Goal: Download file/media

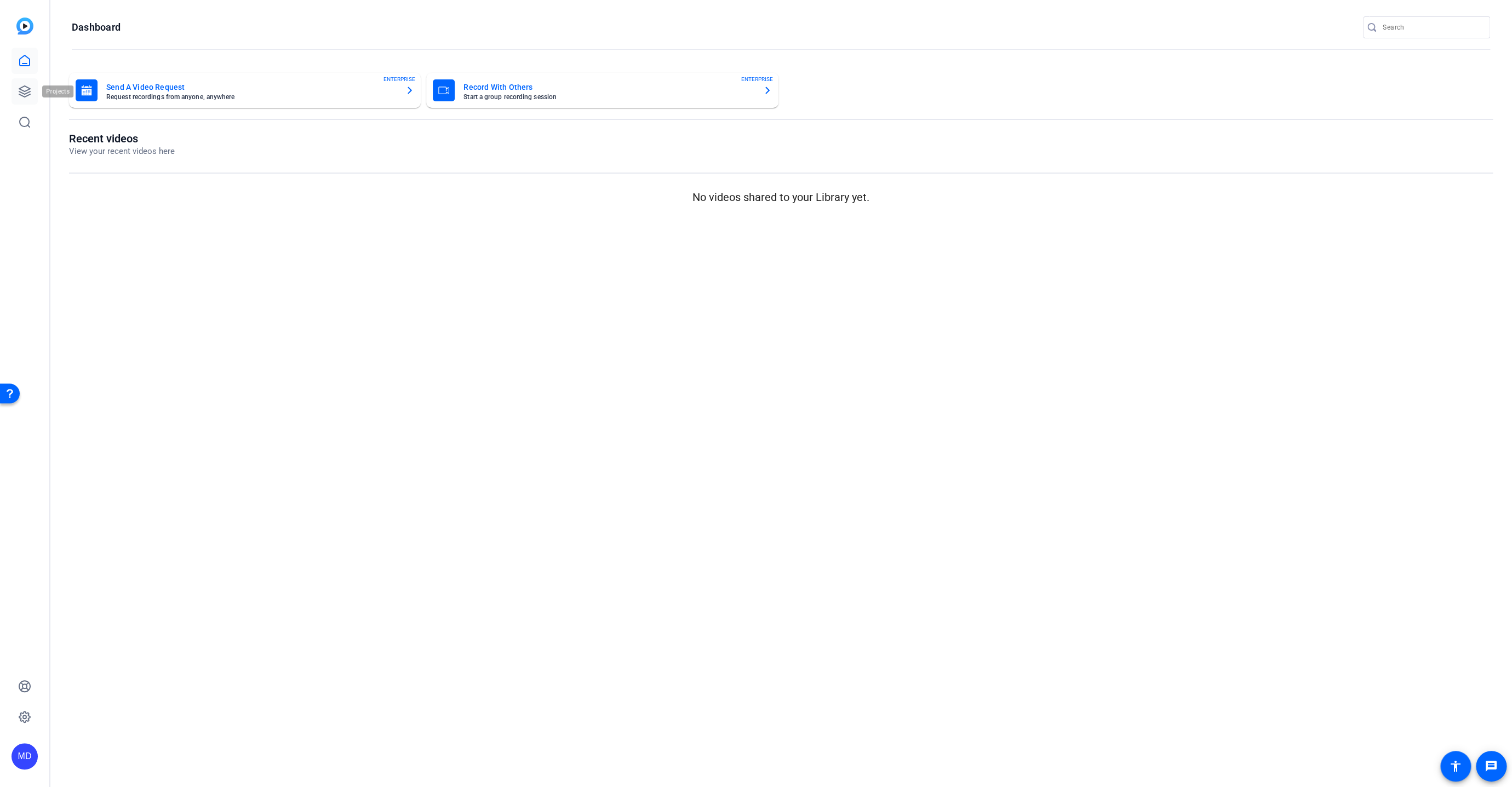
click at [29, 87] on icon at bounding box center [24, 91] width 13 height 13
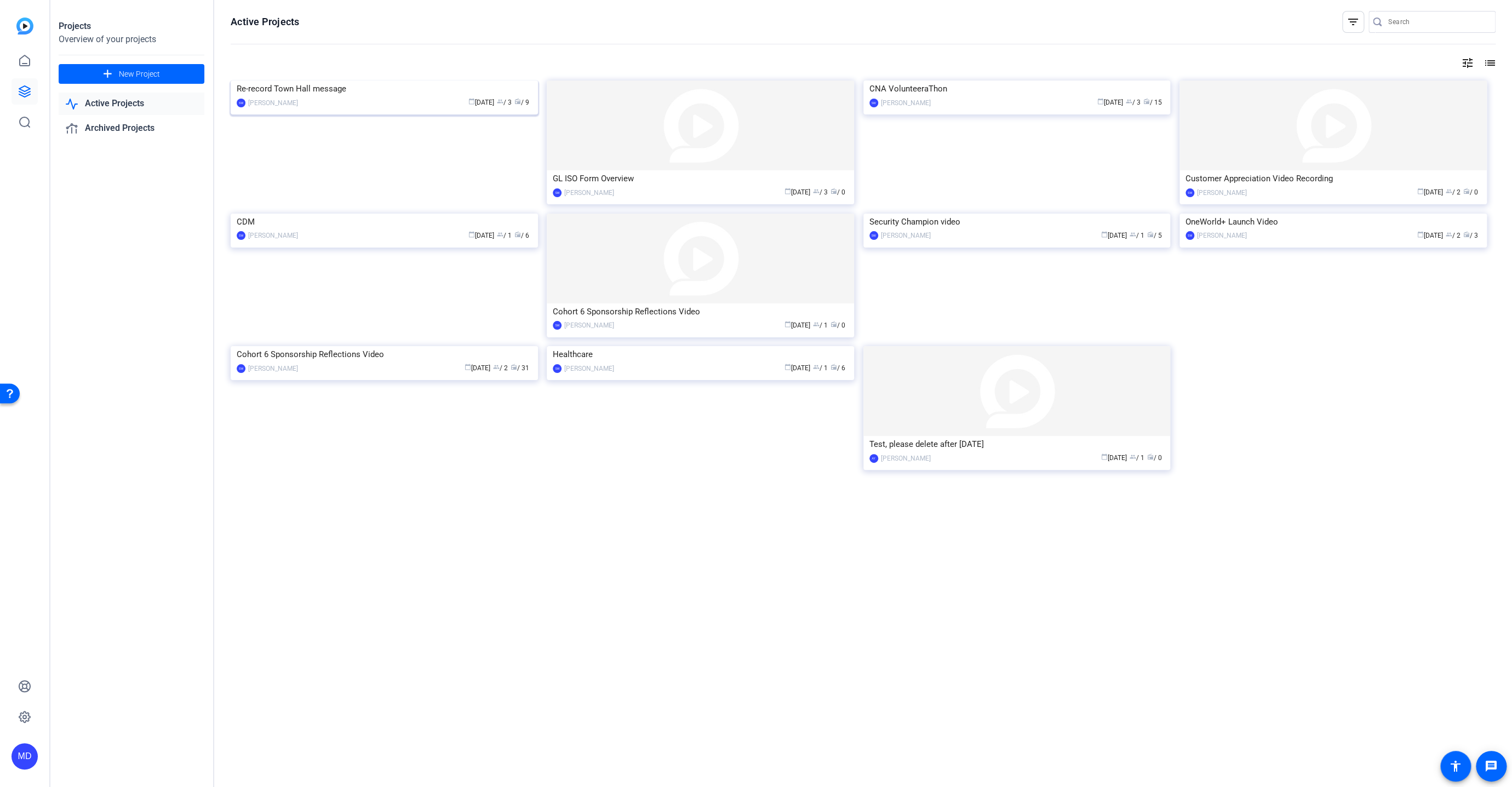
click at [401, 80] on img at bounding box center [384, 80] width 308 height 0
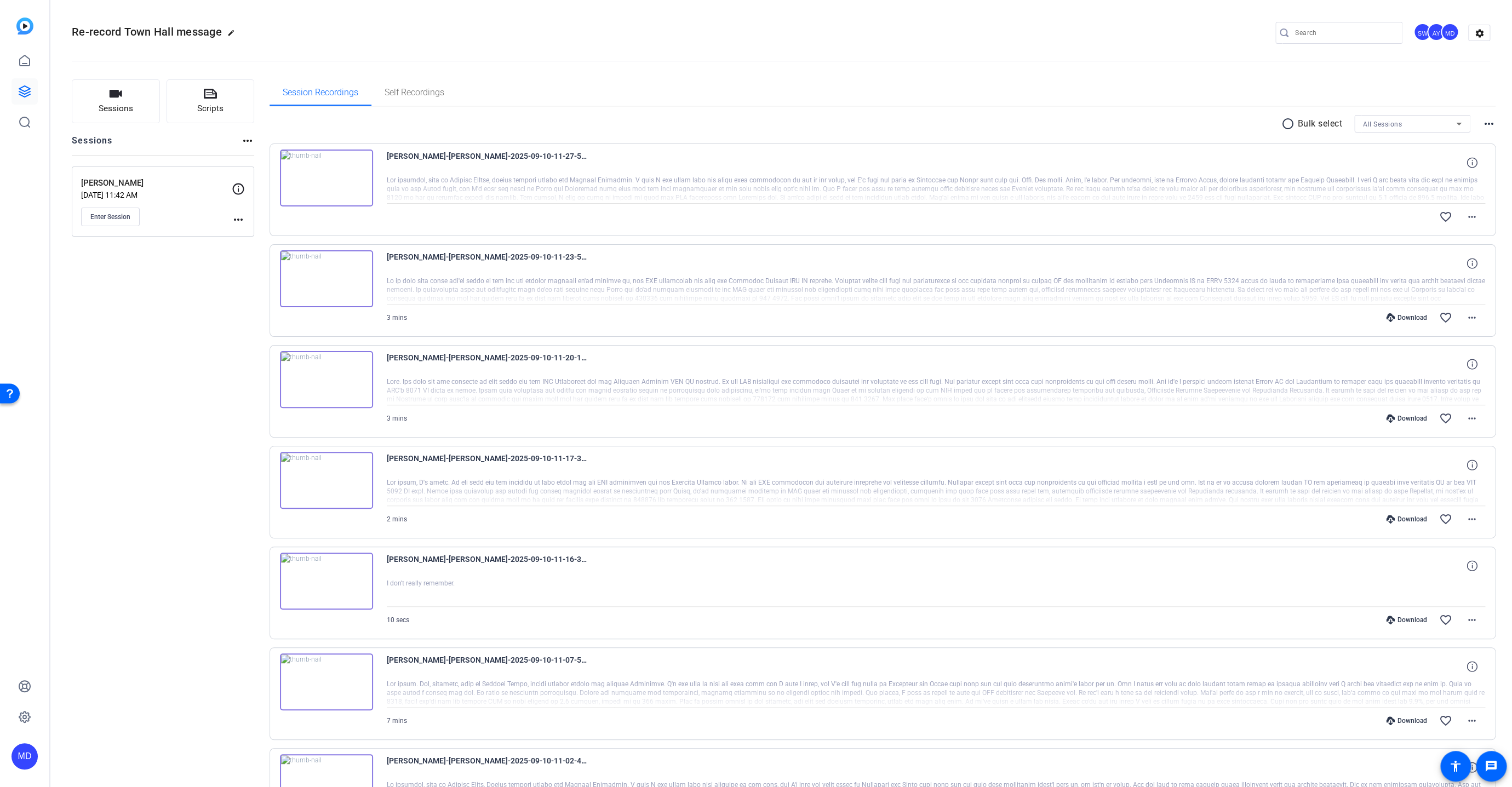
click at [1284, 121] on mat-icon "radio_button_unchecked" at bounding box center [1289, 124] width 16 height 13
click at [283, 153] on icon at bounding box center [285, 156] width 10 height 10
click at [1324, 125] on icon at bounding box center [1326, 124] width 5 height 14
click at [1328, 182] on span "Download MP4" at bounding box center [1336, 182] width 58 height 13
click at [326, 189] on img at bounding box center [326, 191] width 93 height 57
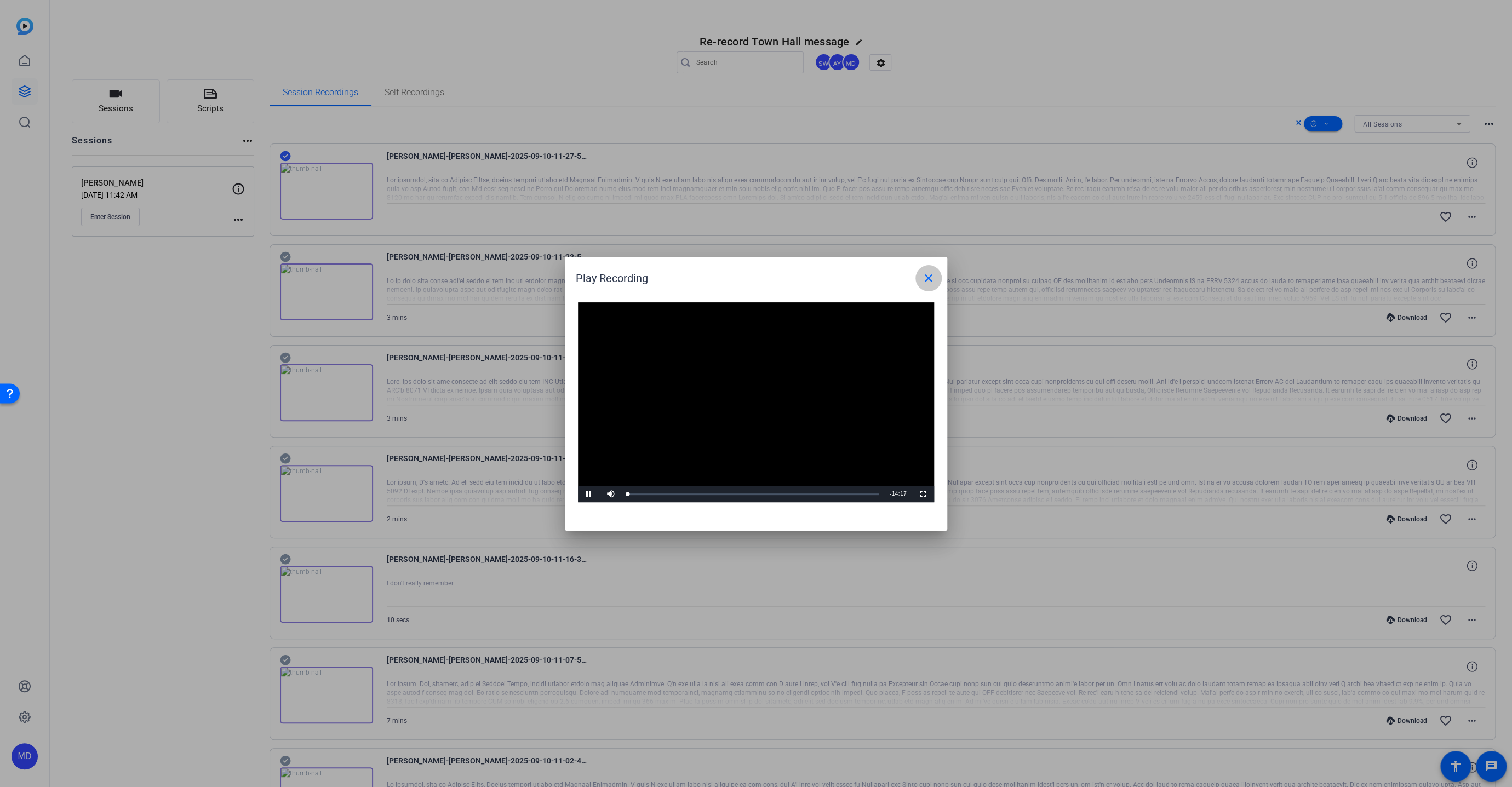
click at [928, 274] on mat-icon "close" at bounding box center [928, 278] width 13 height 13
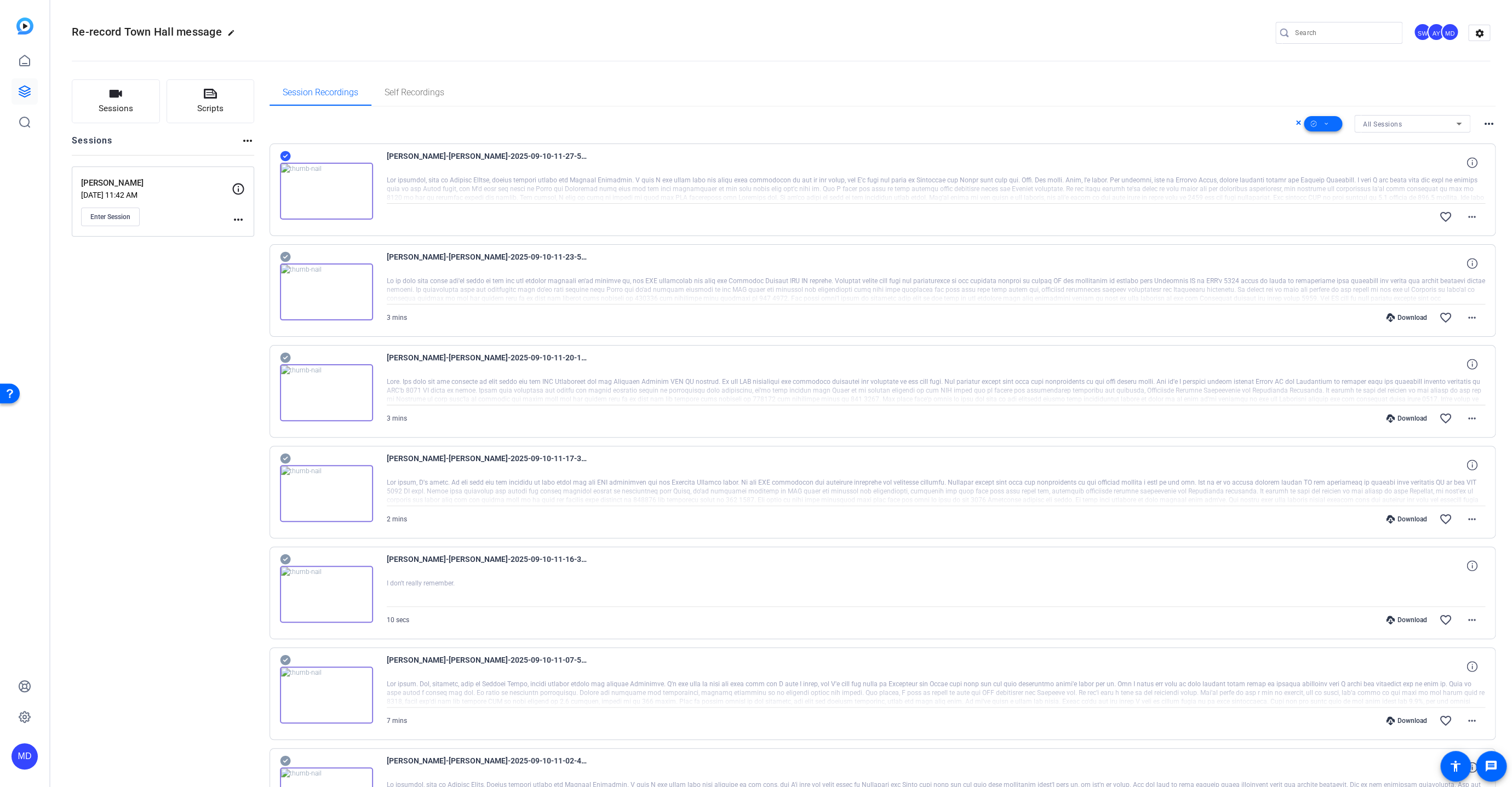
click at [1318, 119] on span at bounding box center [1322, 124] width 38 height 26
click at [1336, 170] on span "Download Original" at bounding box center [1336, 168] width 58 height 13
click at [1456, 124] on icon at bounding box center [1458, 124] width 5 height 3
click at [1453, 124] on div at bounding box center [756, 393] width 1512 height 787
click at [1324, 121] on icon at bounding box center [1326, 124] width 5 height 14
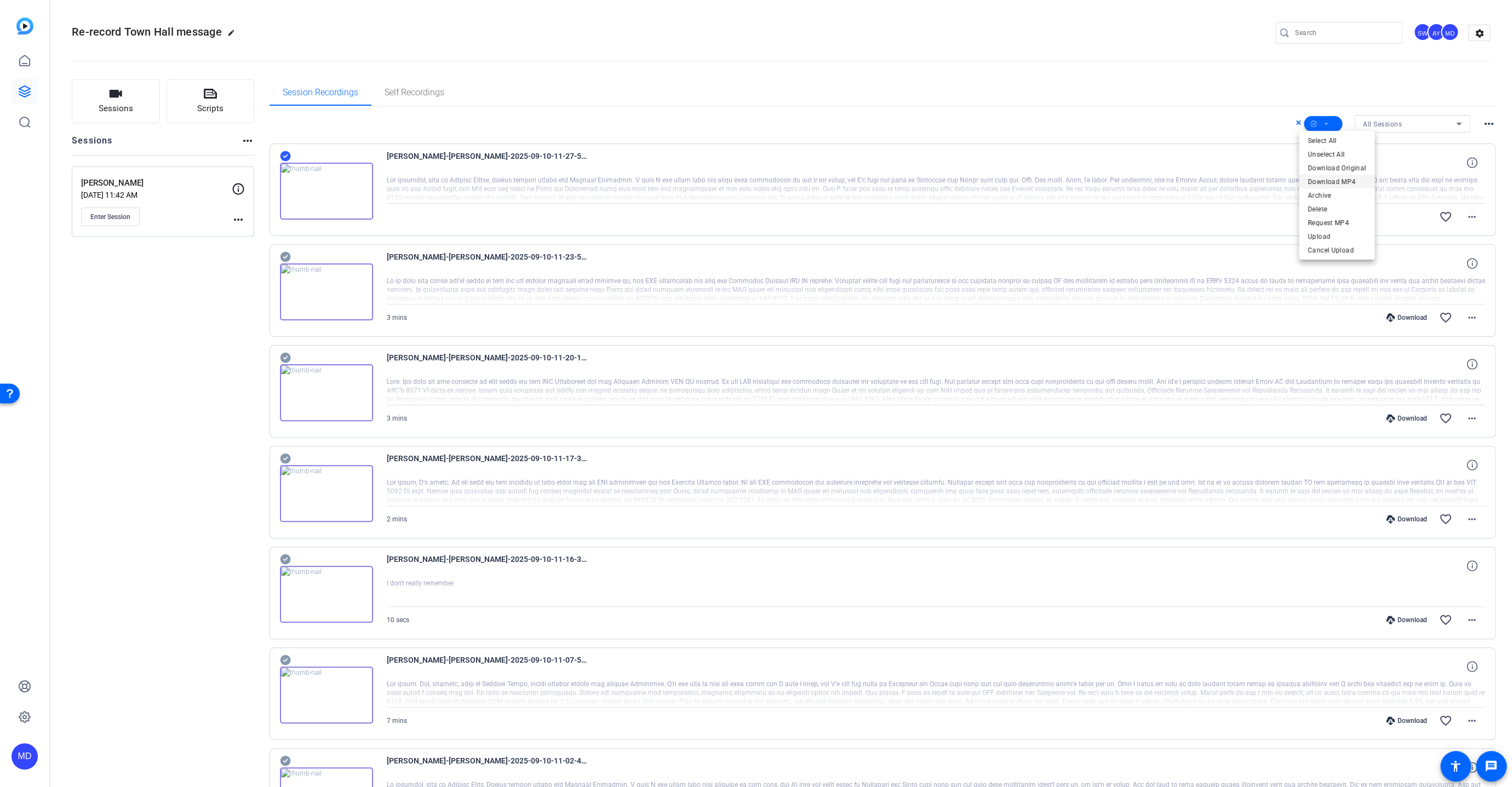
click at [1328, 181] on span "Download MP4" at bounding box center [1336, 182] width 58 height 13
click at [1499, 17] on span "×" at bounding box center [1497, 19] width 6 height 13
click at [1330, 121] on span at bounding box center [1322, 124] width 38 height 26
click at [1328, 165] on span "Download Original" at bounding box center [1336, 168] width 58 height 13
click at [283, 156] on icon at bounding box center [285, 155] width 11 height 13
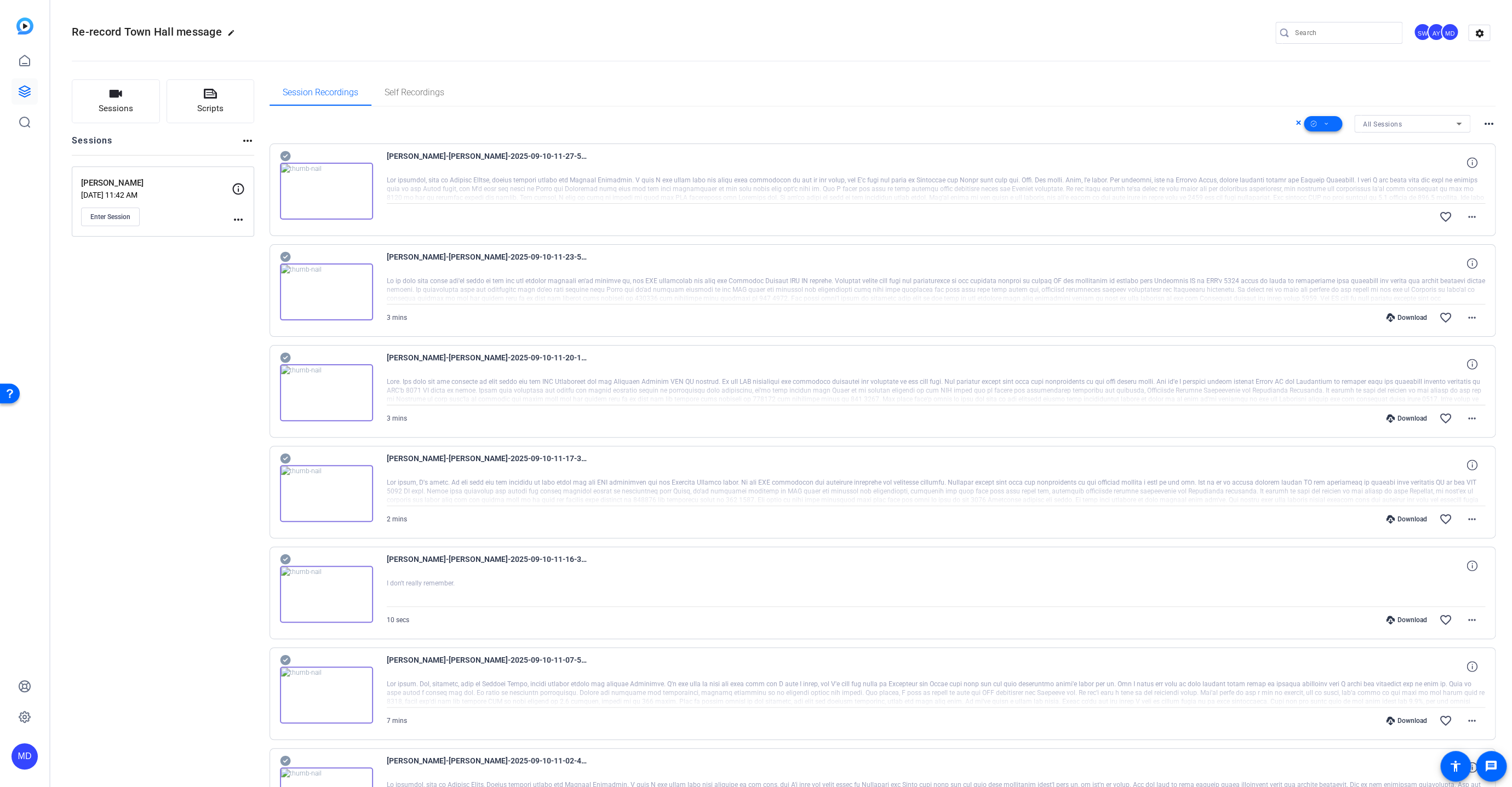
click at [1325, 125] on span at bounding box center [1322, 124] width 38 height 26
click at [1323, 141] on span "Select All" at bounding box center [1336, 140] width 58 height 13
click at [284, 154] on div at bounding box center [756, 393] width 1512 height 787
click at [284, 154] on icon at bounding box center [285, 156] width 10 height 10
click at [1325, 119] on span at bounding box center [1322, 124] width 38 height 26
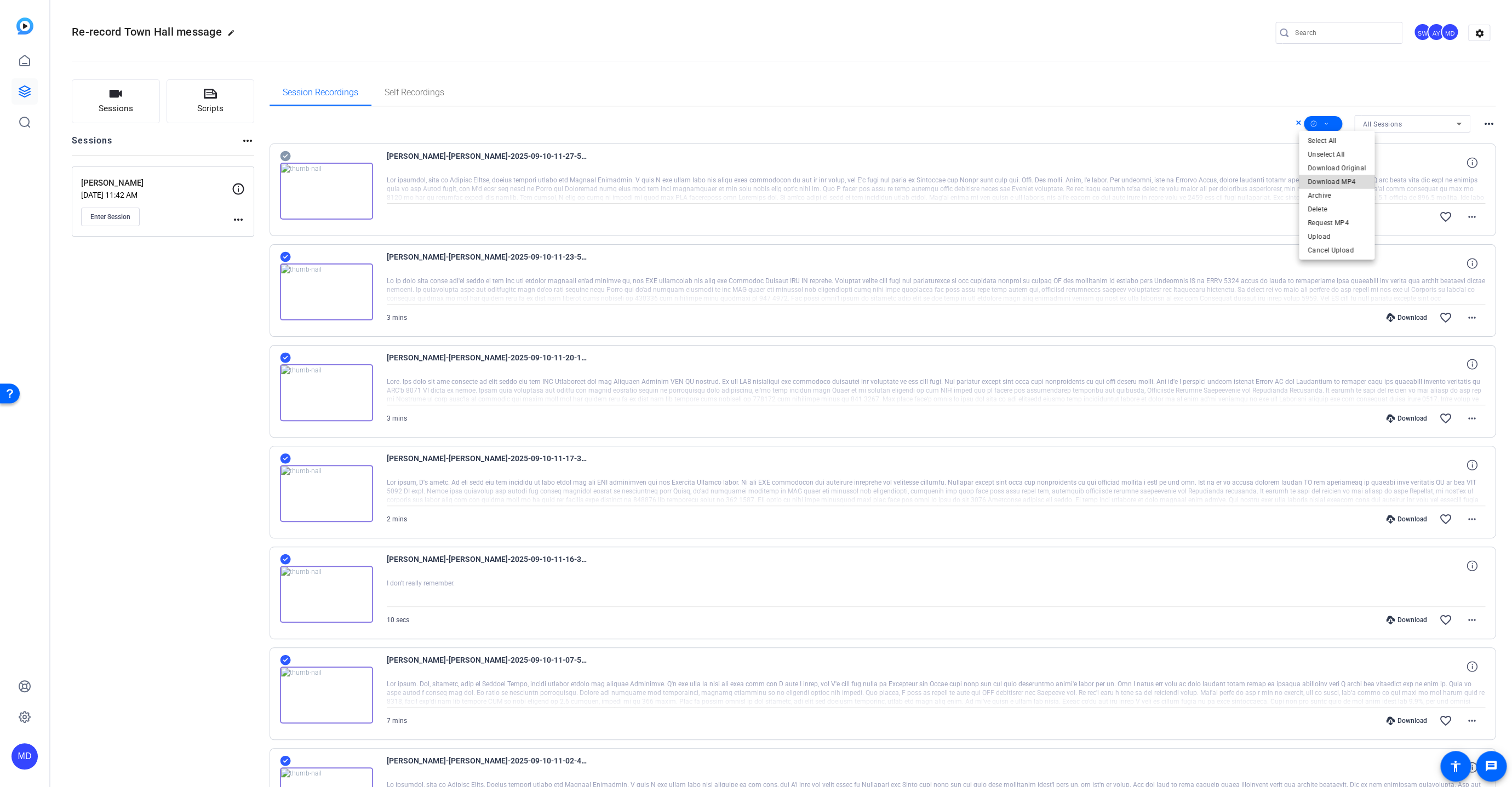
click at [1342, 185] on span "Download MP4" at bounding box center [1336, 182] width 58 height 13
click at [1316, 117] on span at bounding box center [1322, 124] width 38 height 26
click at [1324, 153] on span "Unselect All" at bounding box center [1336, 154] width 58 height 13
click at [26, 90] on div at bounding box center [756, 393] width 1512 height 787
click at [26, 90] on icon at bounding box center [24, 91] width 13 height 13
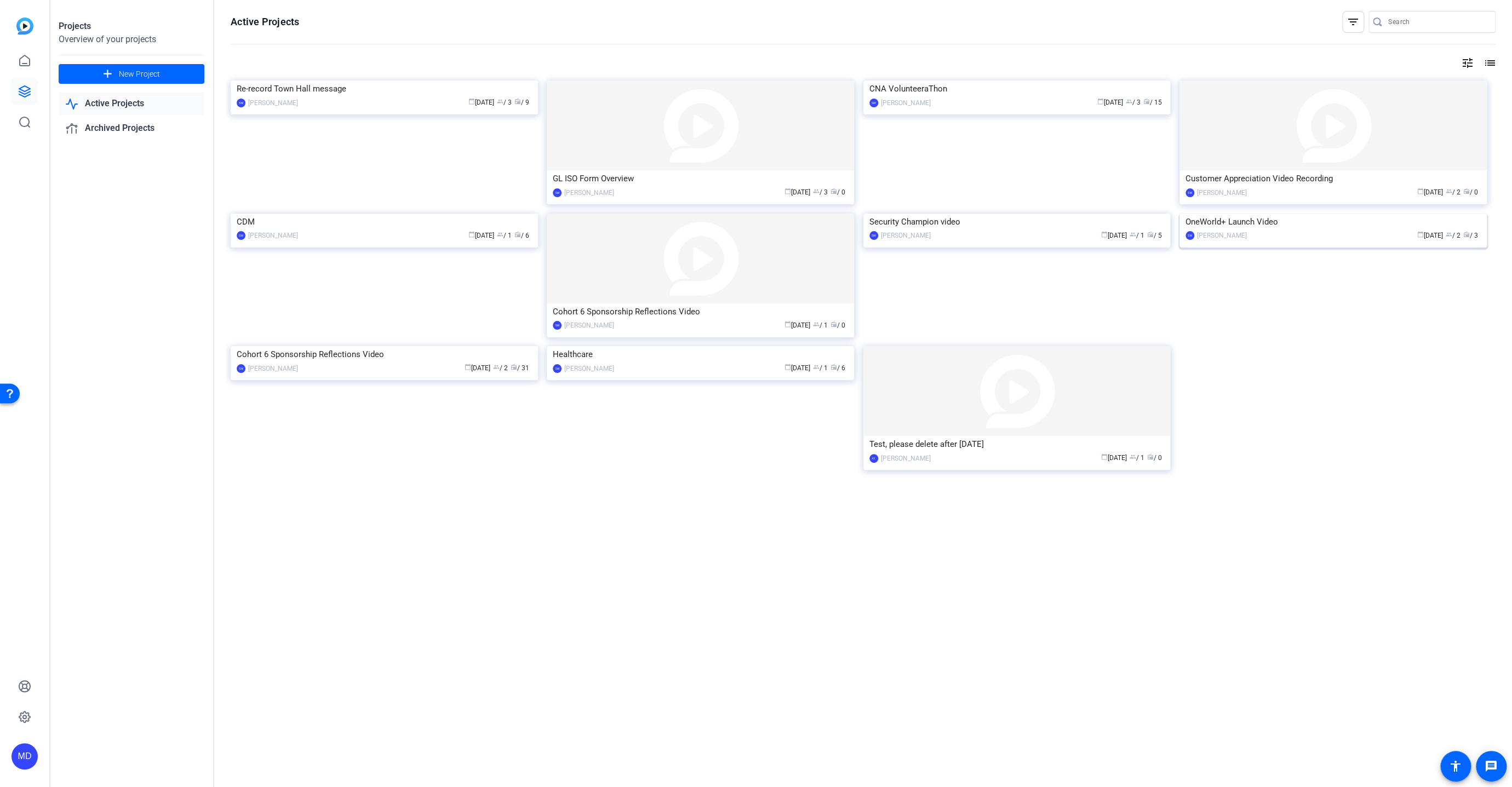
click at [1240, 214] on img at bounding box center [1333, 214] width 308 height 0
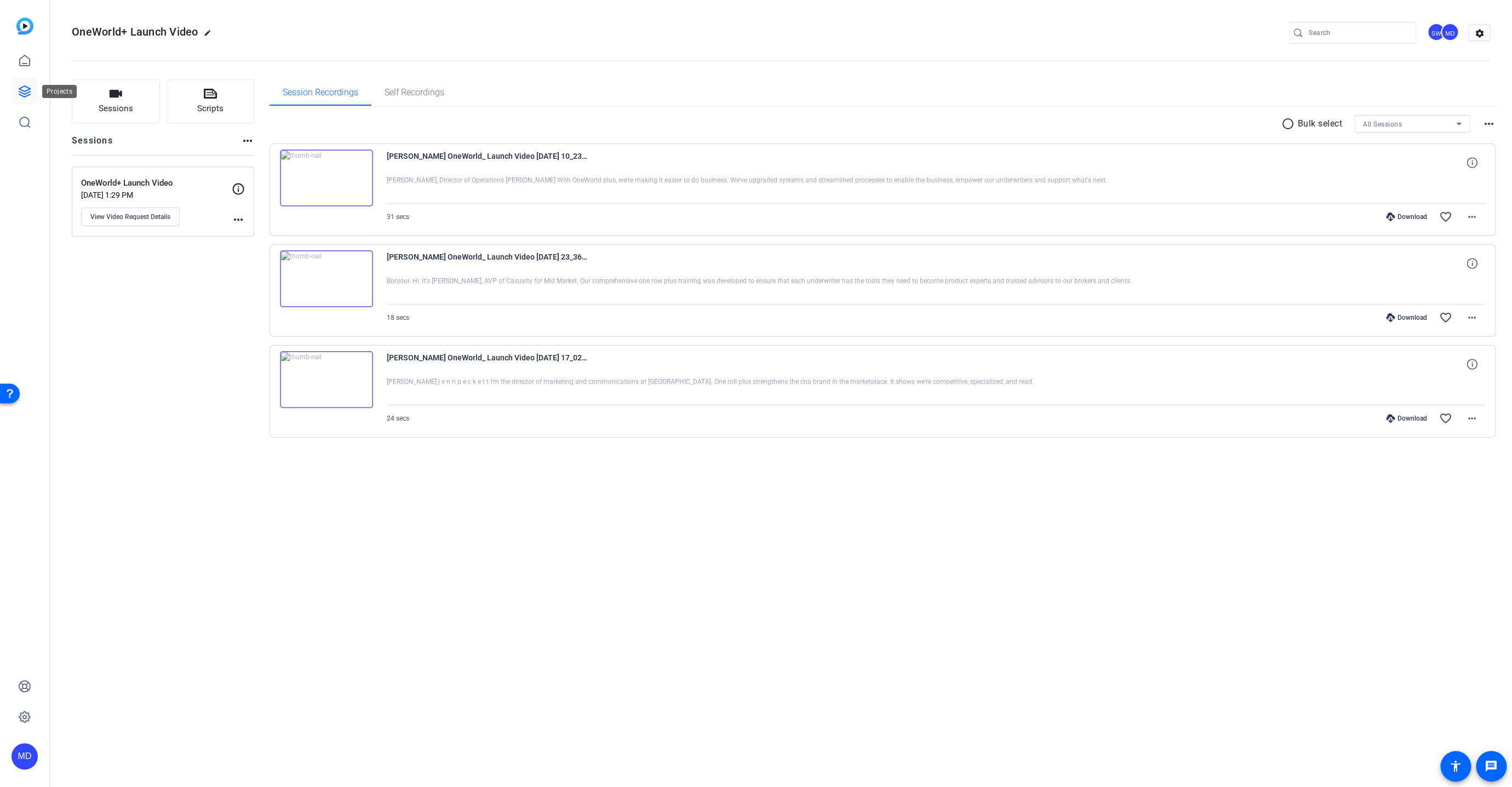
click at [25, 90] on icon at bounding box center [24, 91] width 13 height 13
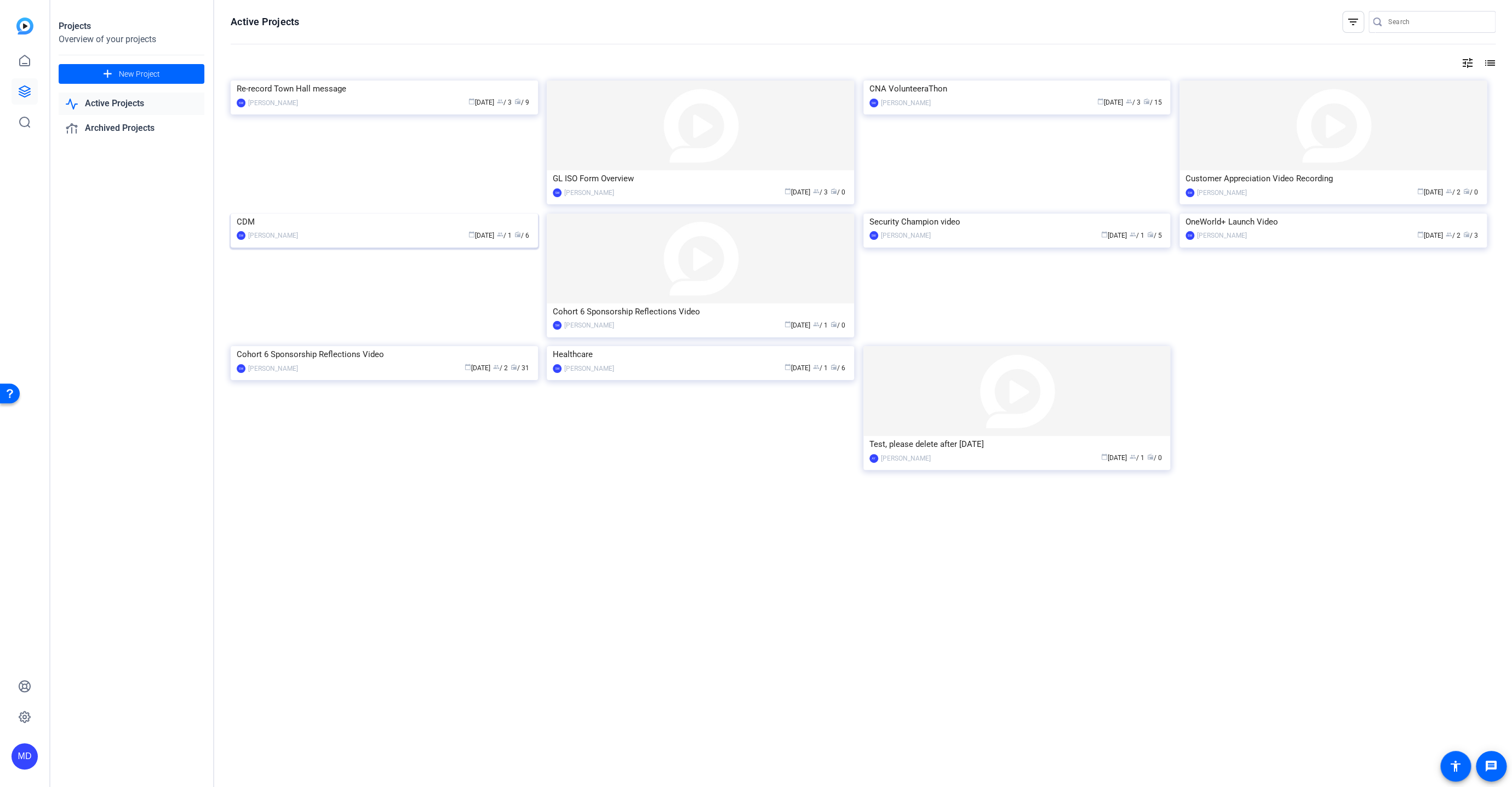
click at [419, 214] on img at bounding box center [384, 214] width 308 height 0
click at [1007, 214] on img at bounding box center [1017, 214] width 308 height 0
click at [756, 346] on img at bounding box center [700, 346] width 308 height 0
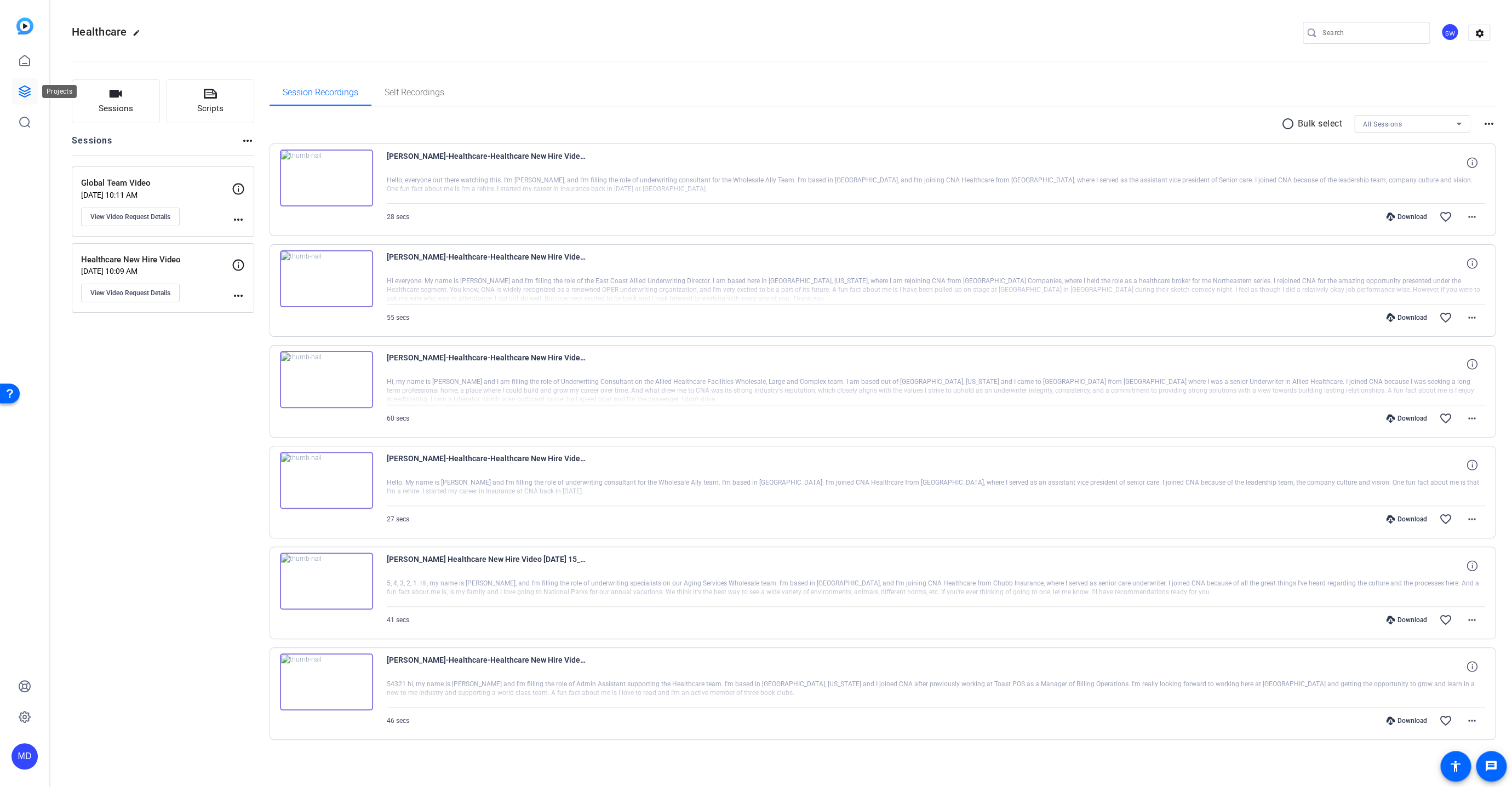
click at [21, 91] on icon at bounding box center [24, 91] width 13 height 13
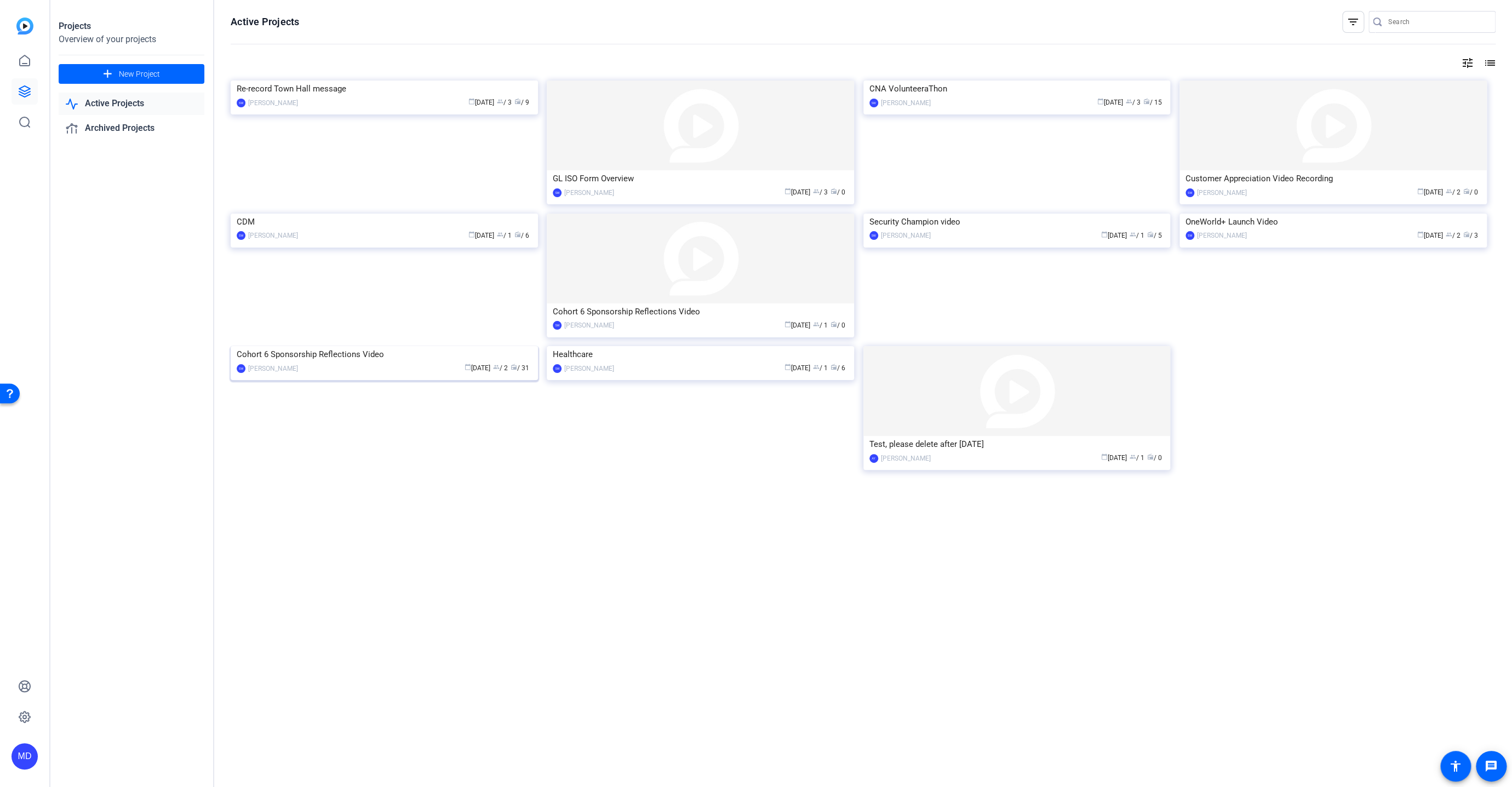
click at [476, 346] on img at bounding box center [384, 346] width 308 height 0
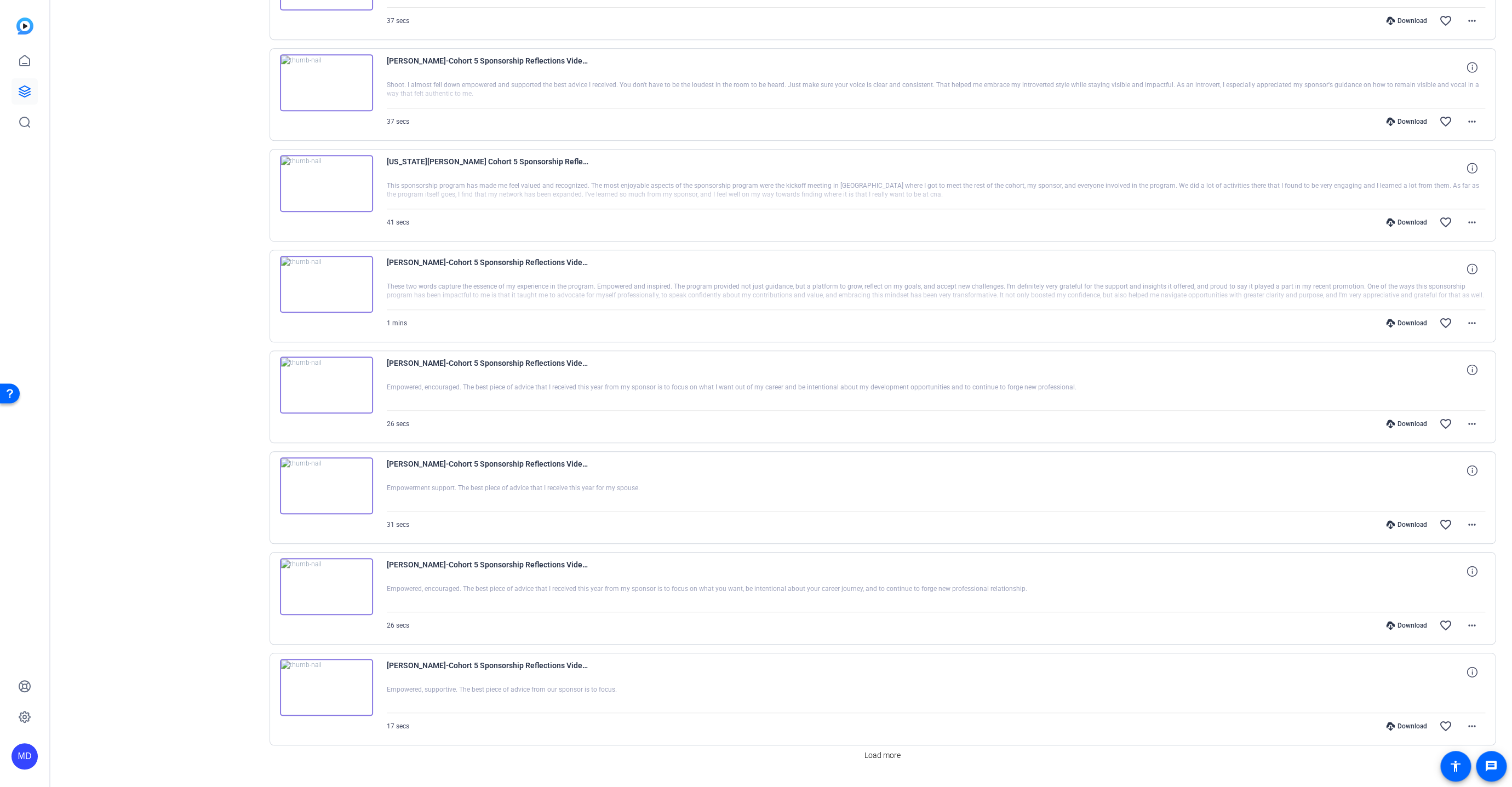
scroll to position [420, 0]
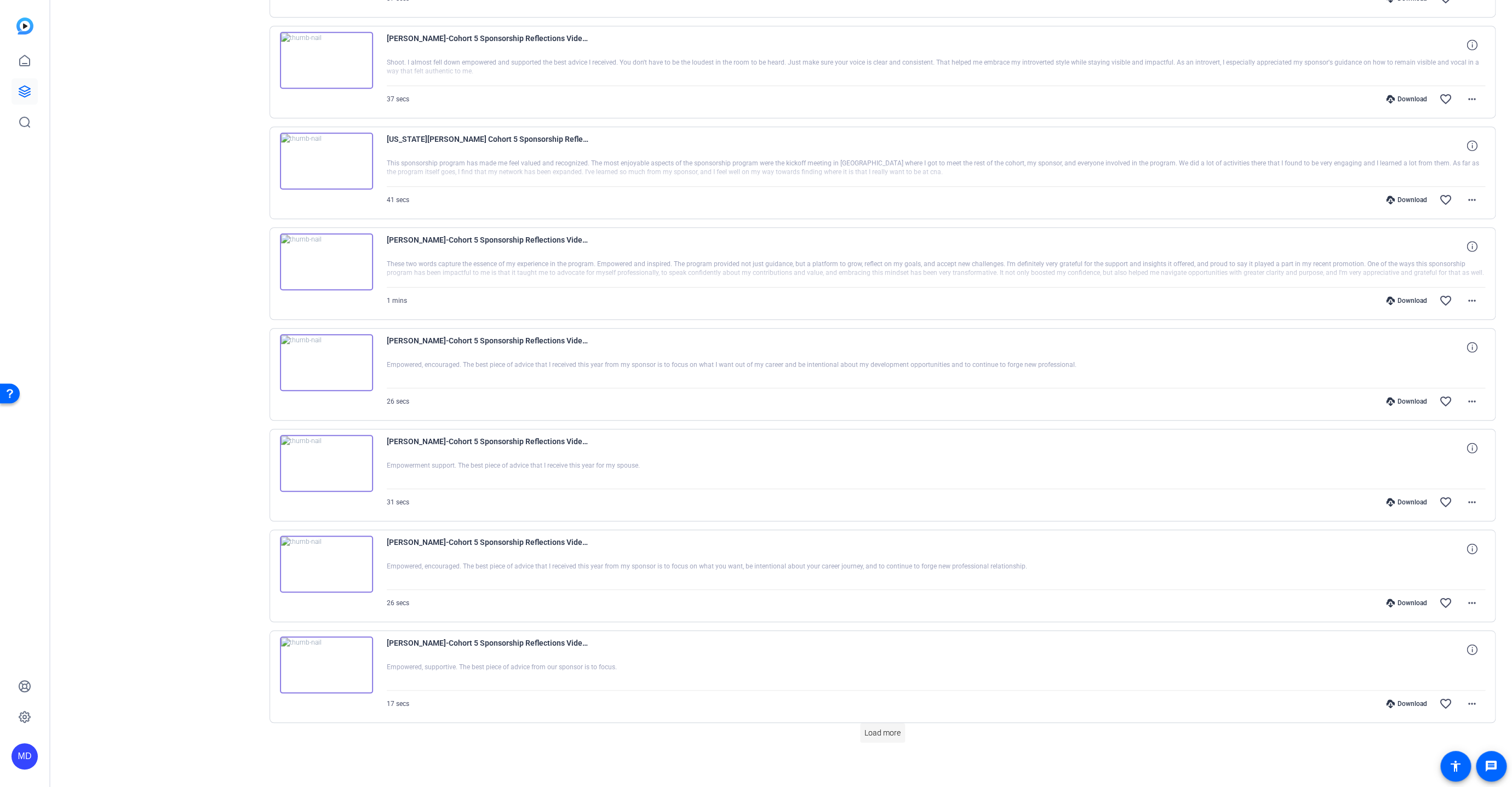
click at [869, 727] on span "Load more" at bounding box center [882, 732] width 36 height 11
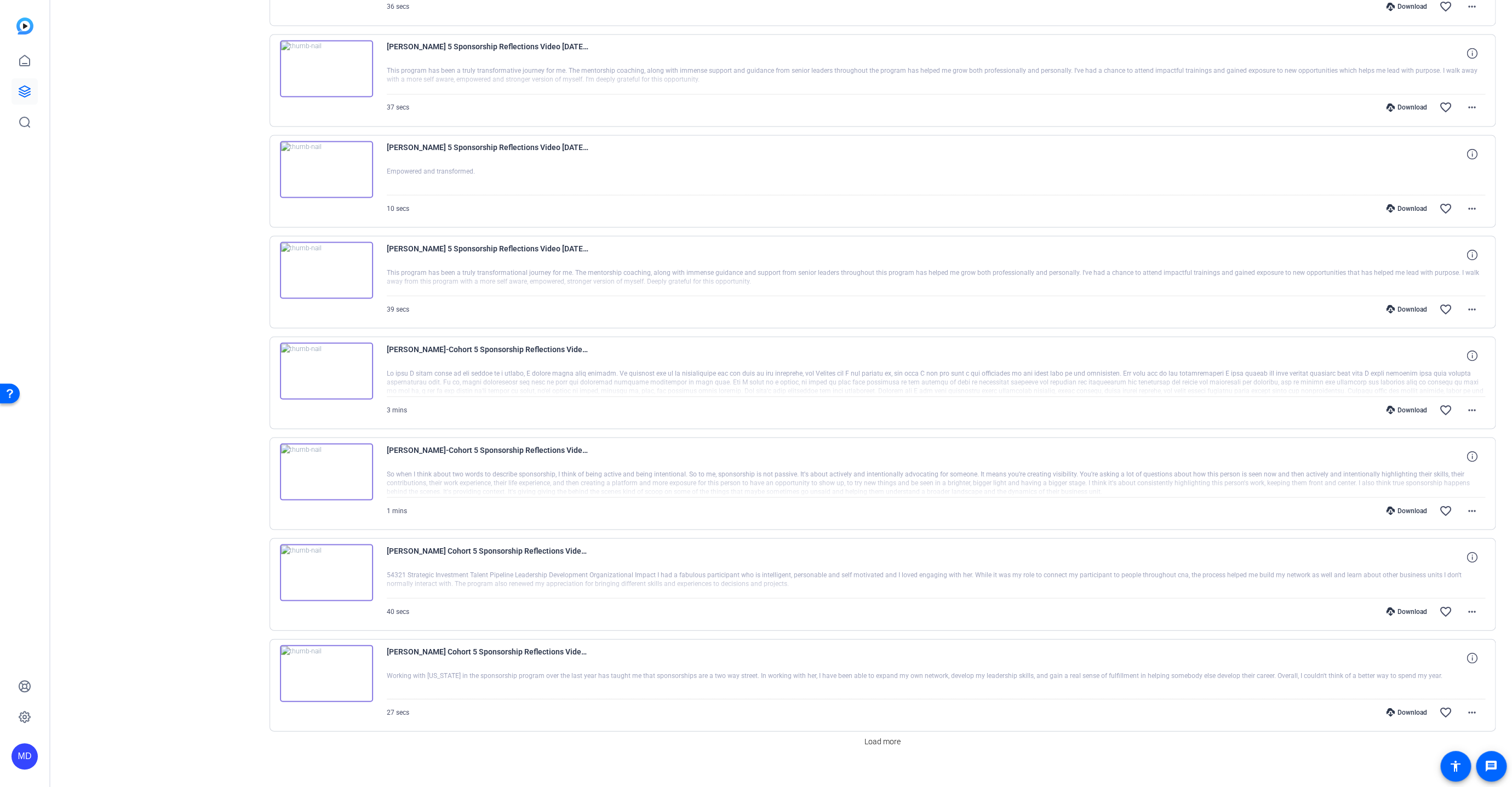
scroll to position [1424, 0]
click at [869, 732] on span "Load more" at bounding box center [882, 738] width 36 height 11
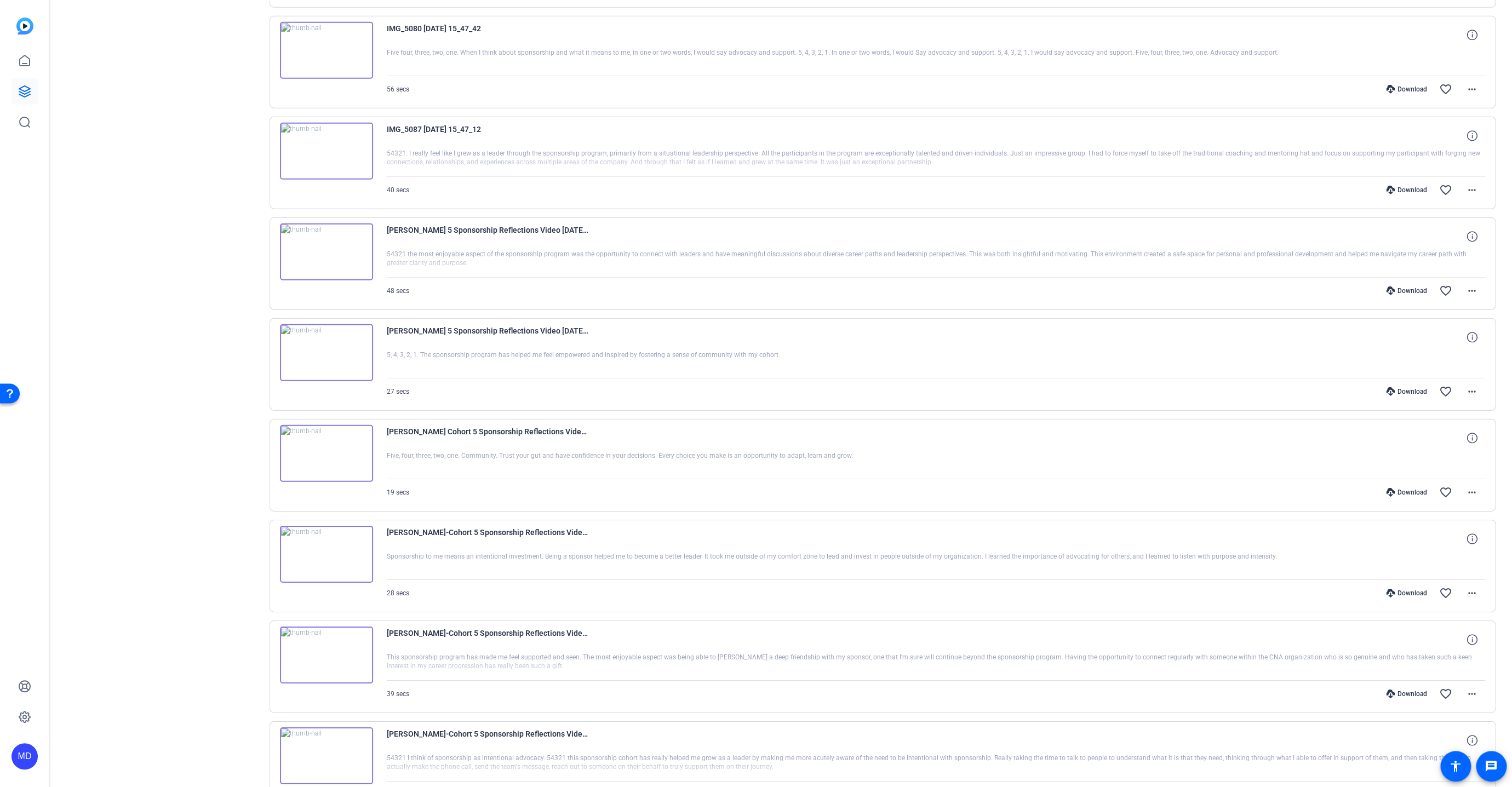
scroll to position [2428, 0]
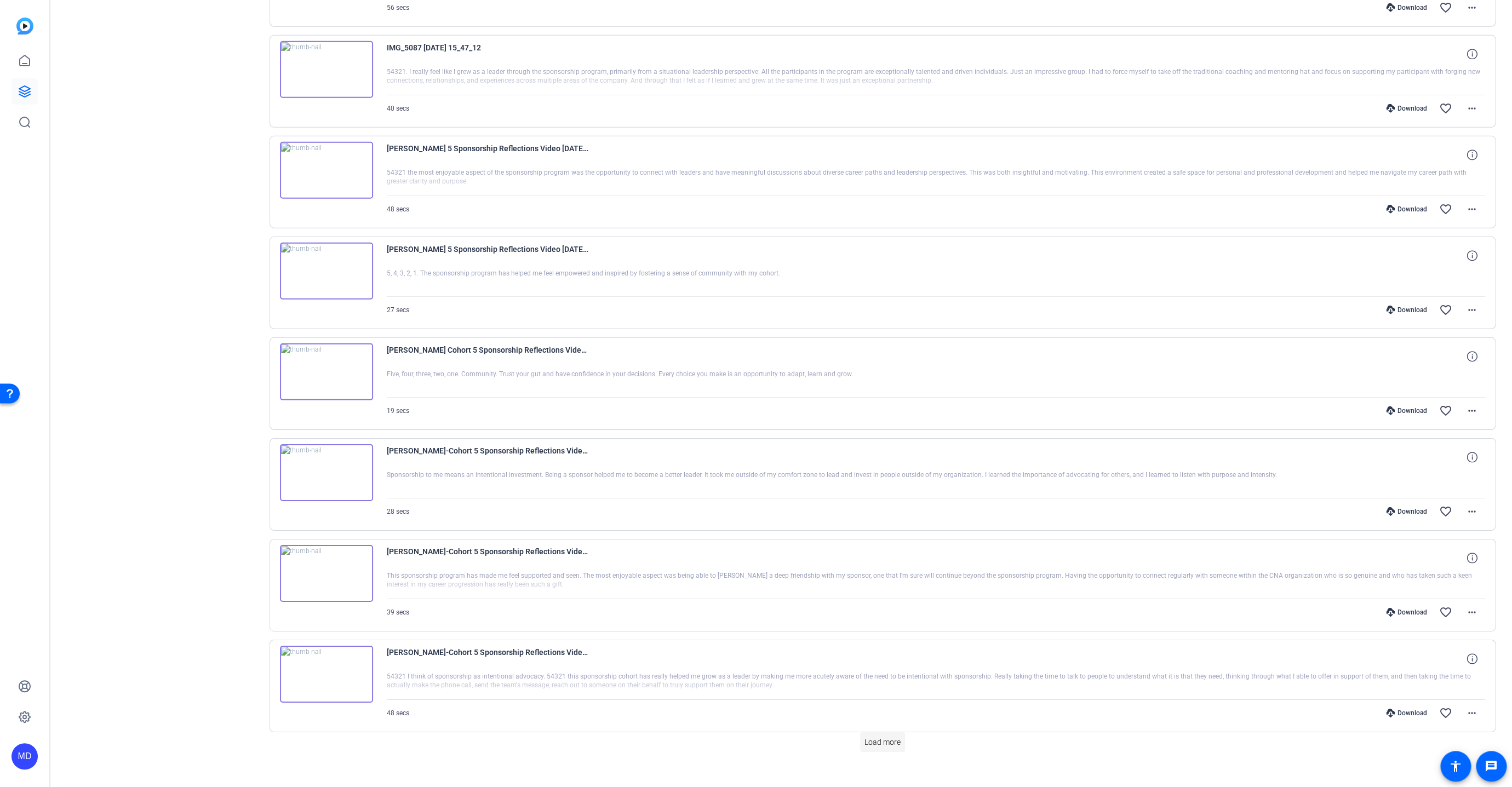
click at [873, 737] on span "Load more" at bounding box center [882, 742] width 36 height 11
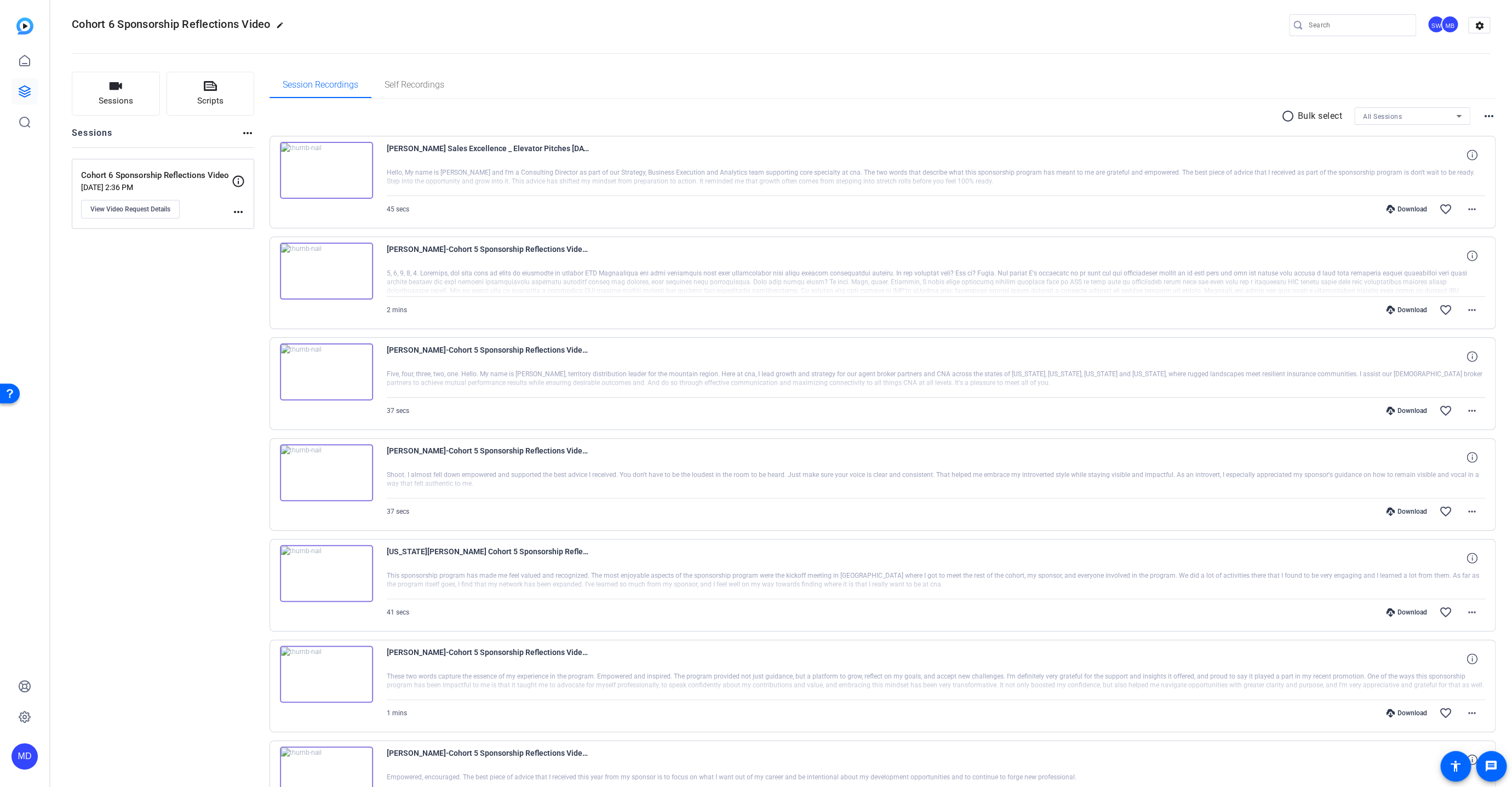
scroll to position [0, 0]
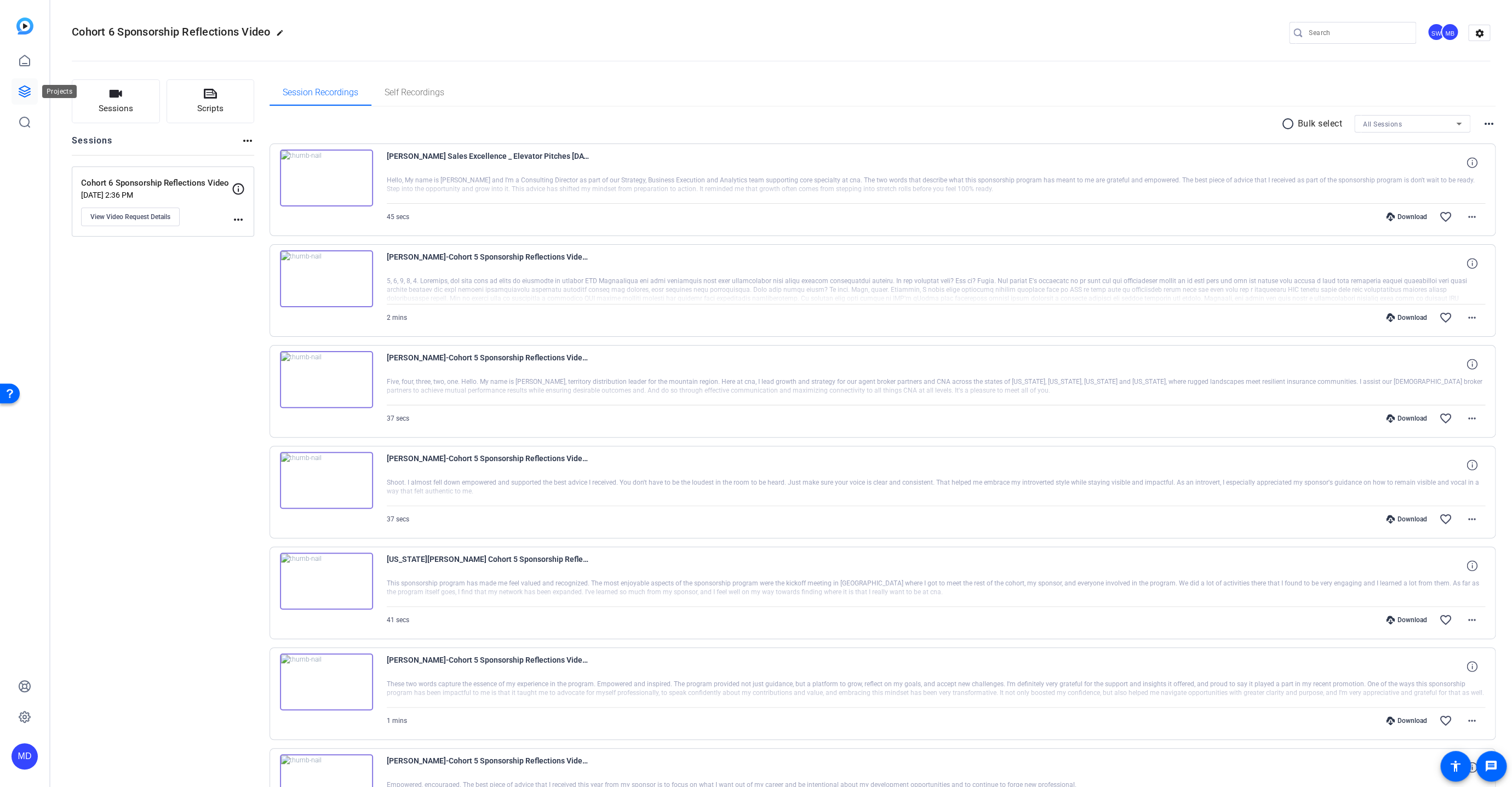
click at [19, 82] on link at bounding box center [24, 91] width 26 height 26
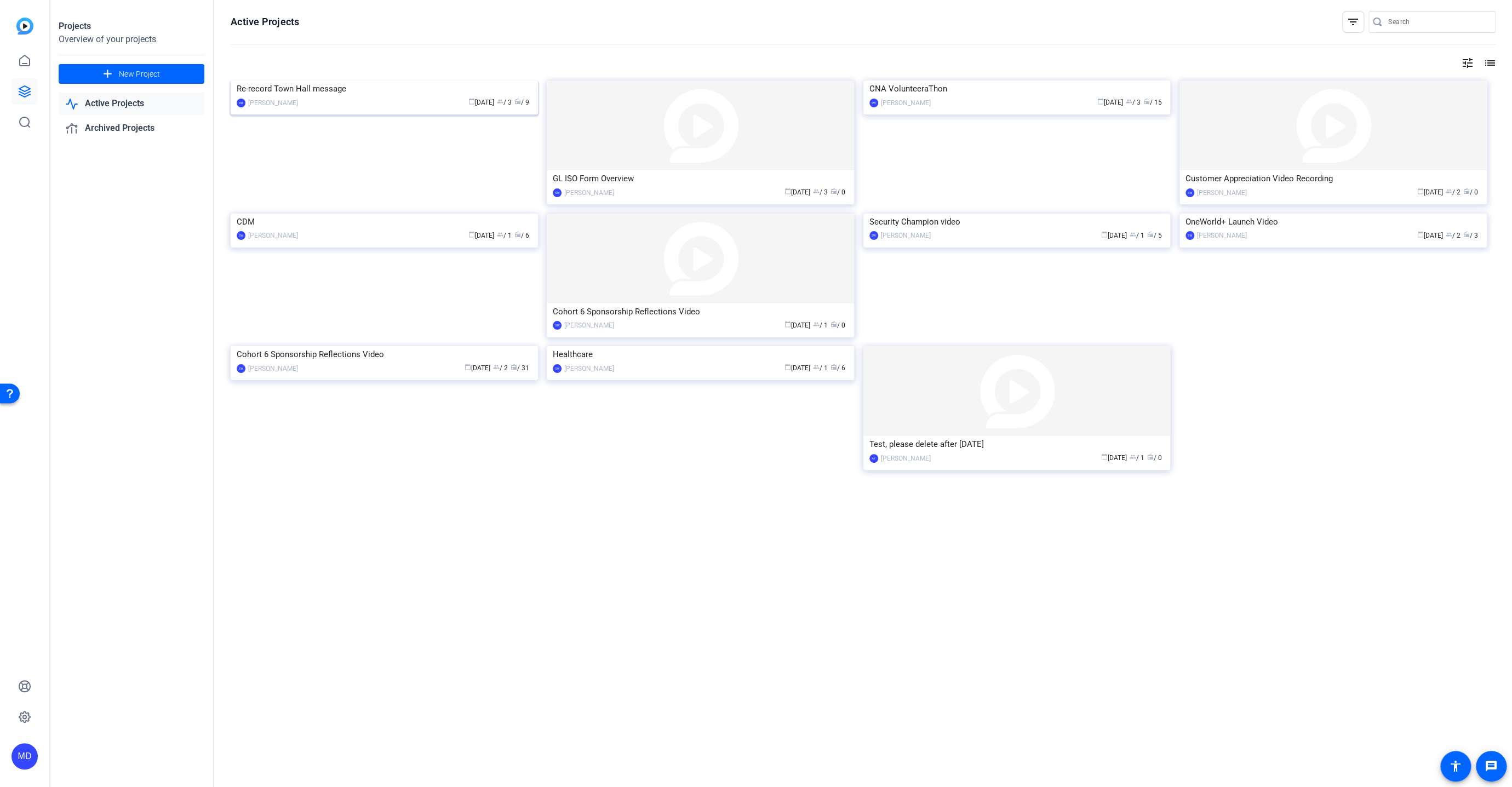
click at [389, 80] on img at bounding box center [384, 80] width 308 height 0
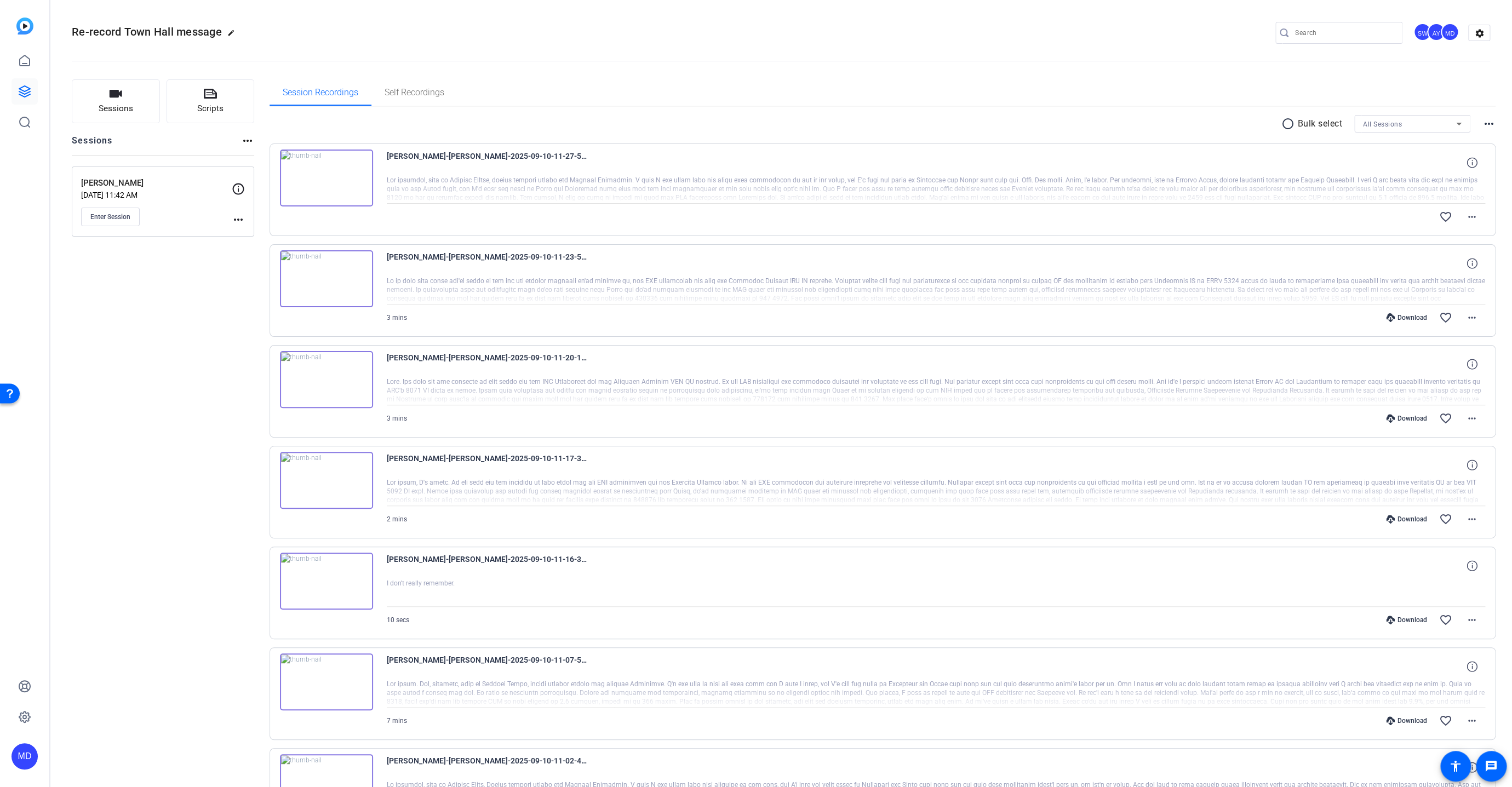
click at [1285, 121] on mat-icon "radio_button_unchecked" at bounding box center [1289, 124] width 16 height 13
click at [1324, 125] on span at bounding box center [1322, 124] width 38 height 26
click at [1330, 137] on span "Select All" at bounding box center [1336, 140] width 58 height 13
click at [1330, 181] on span "Download MP4" at bounding box center [1336, 182] width 58 height 13
